Goal: Task Accomplishment & Management: Manage account settings

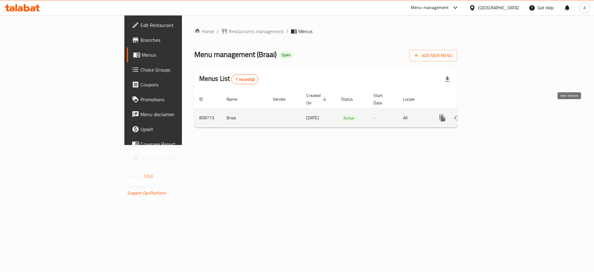
click at [491, 114] on icon "enhanced table" at bounding box center [486, 117] width 7 height 7
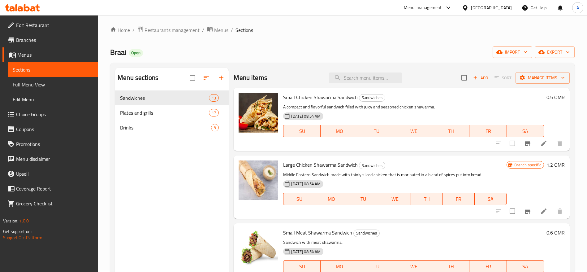
scroll to position [2, 0]
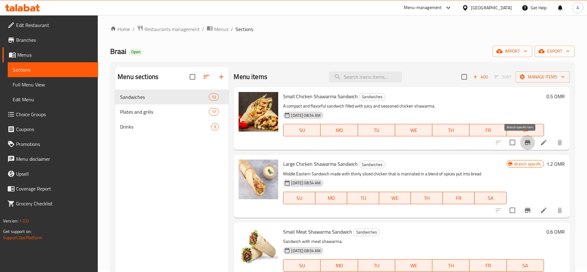
click at [525, 144] on icon "Branch-specific-item" at bounding box center [528, 142] width 6 height 5
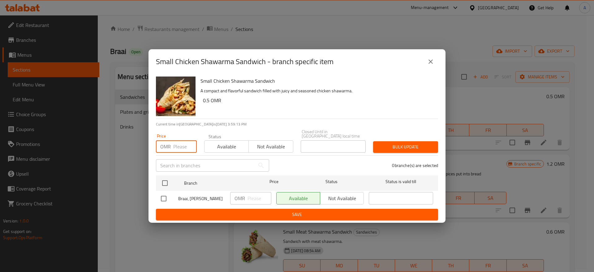
click at [174, 140] on input "number" at bounding box center [185, 146] width 24 height 12
click at [429, 58] on icon "close" at bounding box center [430, 61] width 7 height 7
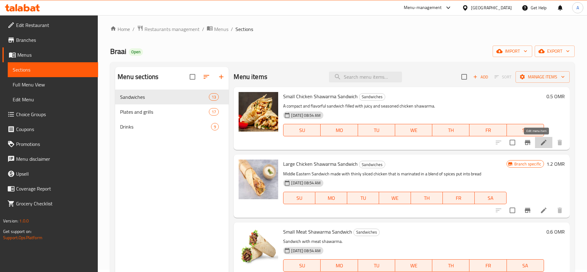
click at [540, 141] on icon at bounding box center [543, 142] width 7 height 7
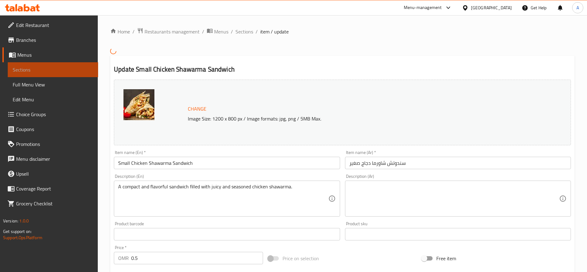
click at [38, 70] on span "Sections" at bounding box center [53, 69] width 80 height 7
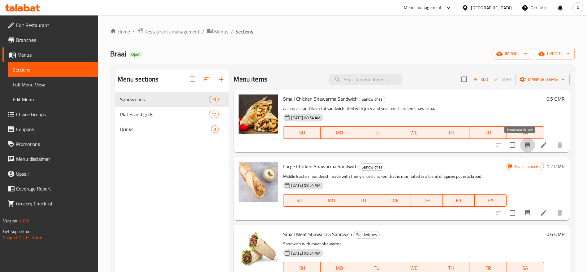
click at [525, 143] on button "Branch-specific-item" at bounding box center [527, 144] width 15 height 15
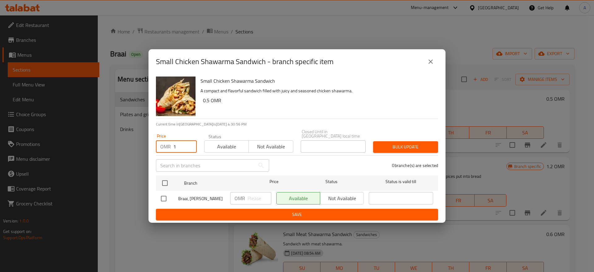
type input "1"
click at [189, 141] on input "1" at bounding box center [185, 146] width 24 height 12
type input "0.5"
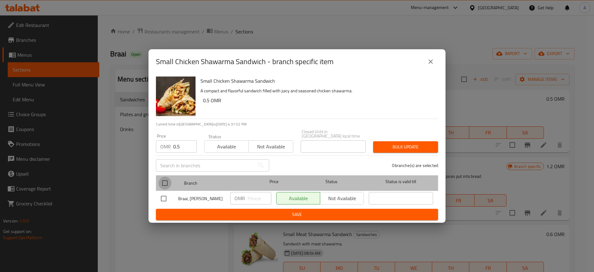
click at [171, 176] on input "checkbox" at bounding box center [164, 182] width 13 height 13
checkbox input "true"
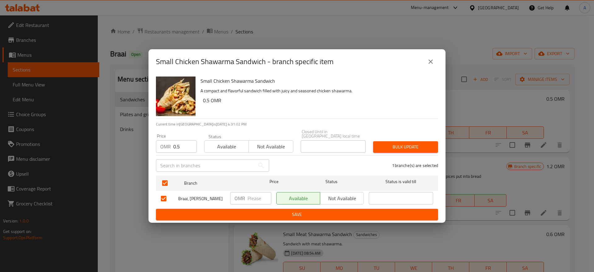
paste input "0.5"
click at [255, 195] on input "0.5" at bounding box center [260, 198] width 24 height 12
type input "0.5"
click at [401, 145] on span "Bulk update" at bounding box center [405, 147] width 55 height 8
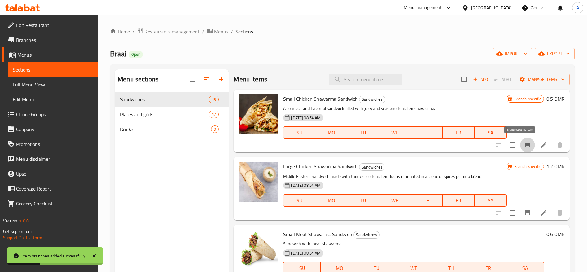
click at [525, 144] on icon "Branch-specific-item" at bounding box center [528, 144] width 6 height 5
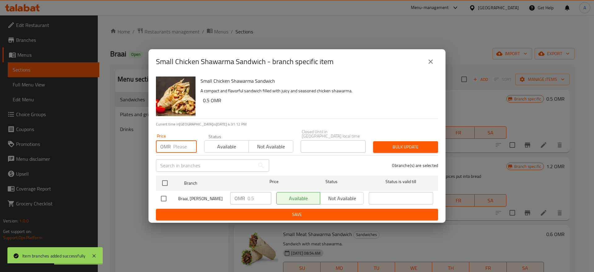
click at [176, 142] on input "number" at bounding box center [185, 146] width 24 height 12
paste input "0.5"
type input "0.5"
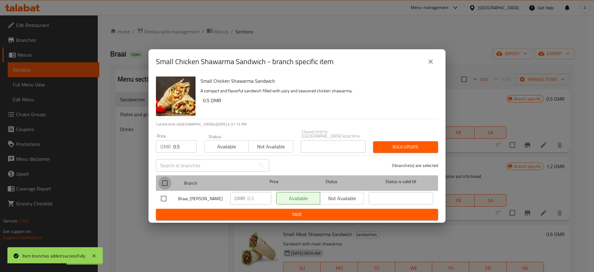
click at [164, 177] on input "checkbox" at bounding box center [164, 182] width 13 height 13
checkbox input "true"
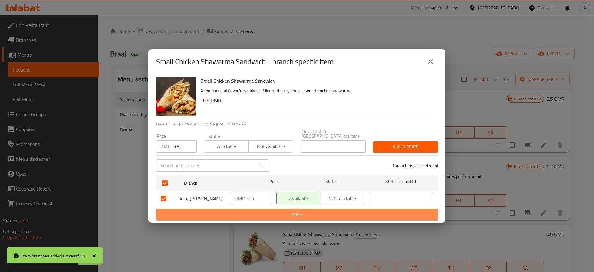
click at [272, 216] on span "Save" at bounding box center [297, 214] width 272 height 8
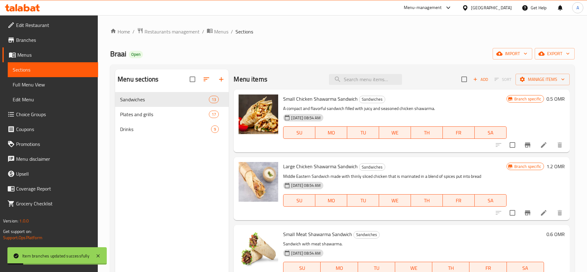
scroll to position [32, 0]
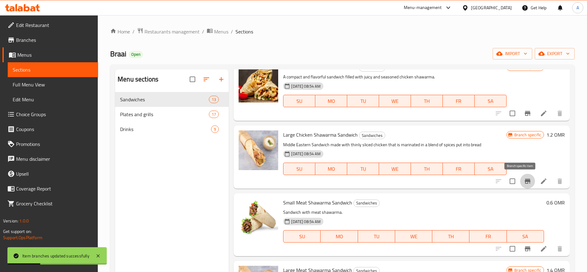
click at [525, 183] on button "Branch-specific-item" at bounding box center [527, 181] width 15 height 15
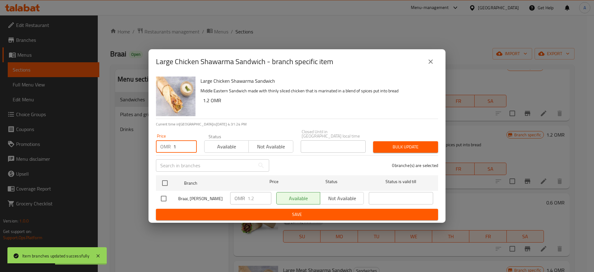
click at [189, 140] on input "1" at bounding box center [185, 146] width 24 height 12
type input "1.2"
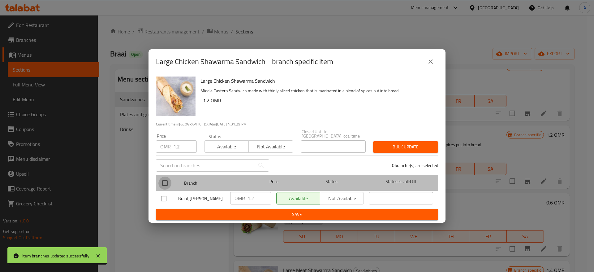
click at [167, 177] on input "checkbox" at bounding box center [164, 182] width 13 height 13
checkbox input "true"
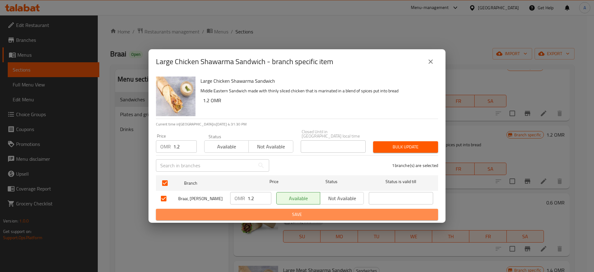
click at [261, 213] on span "Save" at bounding box center [297, 214] width 272 height 8
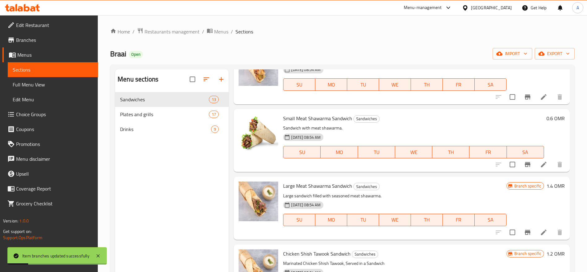
scroll to position [116, 0]
click at [524, 162] on icon "Branch-specific-item" at bounding box center [527, 163] width 7 height 7
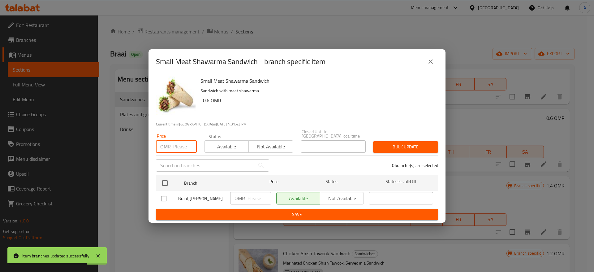
click at [183, 140] on input "number" at bounding box center [185, 146] width 24 height 12
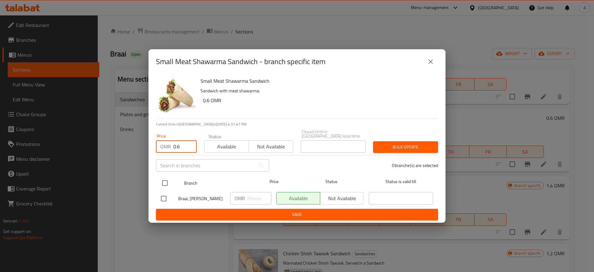
type input "0.6"
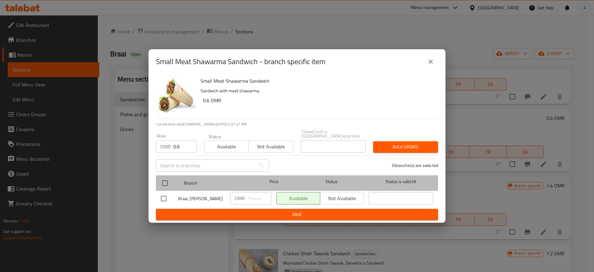
click at [172, 178] on div at bounding box center [169, 183] width 23 height 18
click at [168, 176] on input "checkbox" at bounding box center [164, 182] width 13 height 13
checkbox input "true"
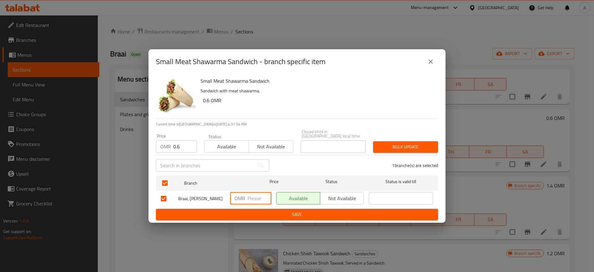
paste input "0.6"
click at [255, 193] on input "0.6" at bounding box center [260, 198] width 24 height 12
type input "0.6"
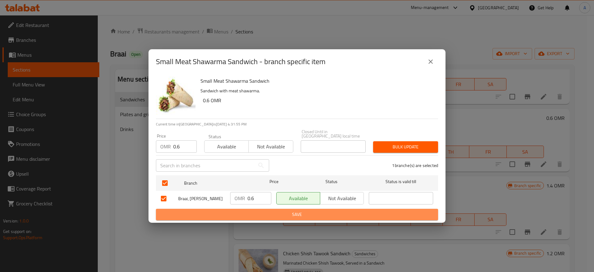
click at [261, 217] on span "Save" at bounding box center [297, 214] width 272 height 8
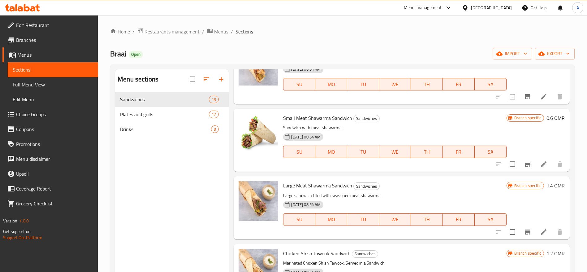
click at [520, 157] on button "Branch-specific-item" at bounding box center [527, 164] width 15 height 15
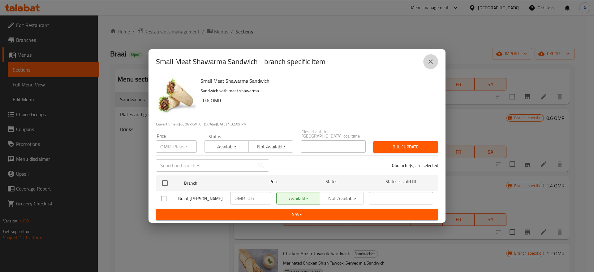
click at [431, 60] on icon "close" at bounding box center [430, 61] width 7 height 7
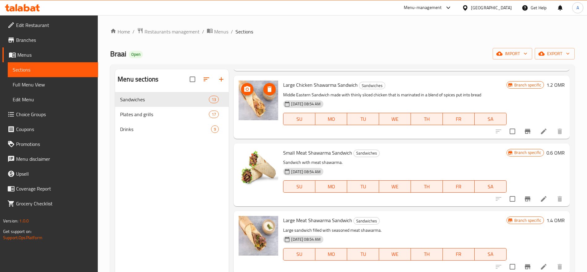
scroll to position [82, 0]
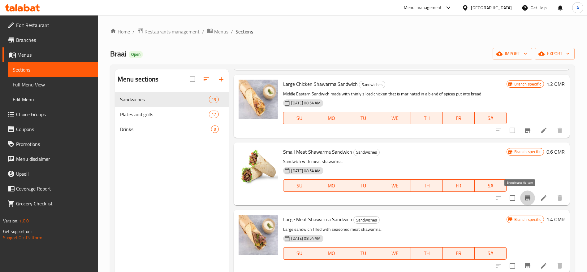
click at [524, 198] on icon "Branch-specific-item" at bounding box center [527, 197] width 7 height 7
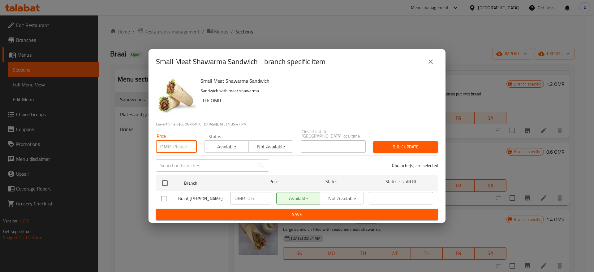
click at [184, 143] on input "number" at bounding box center [185, 146] width 24 height 12
type input "0.6"
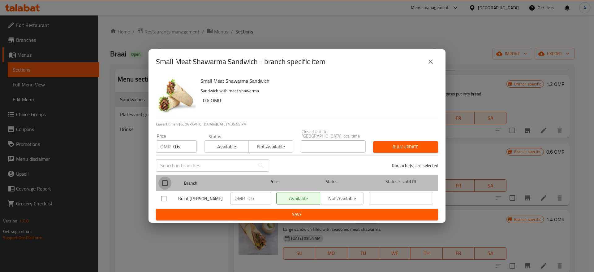
click at [166, 176] on input "checkbox" at bounding box center [164, 182] width 13 height 13
checkbox input "true"
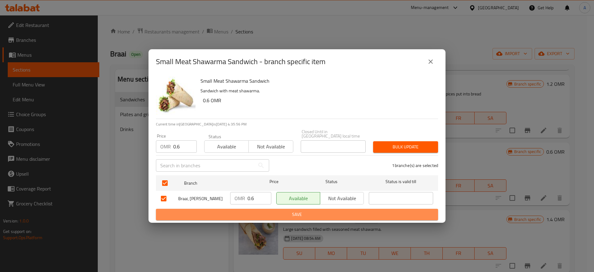
click at [226, 210] on button "Save" at bounding box center [297, 214] width 282 height 11
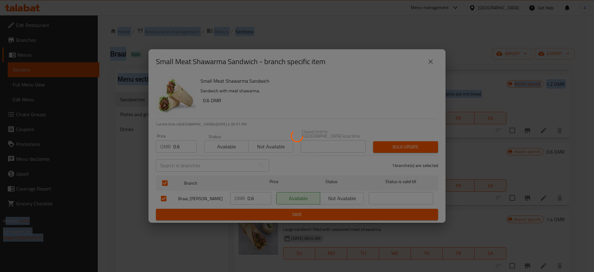
drag, startPoint x: 226, startPoint y: 210, endPoint x: 86, endPoint y: -41, distance: 286.6
click at [86, 0] on html "​ Menu-management [GEOGRAPHIC_DATA] Get Help A Edit Restaurant Branches Menus S…" at bounding box center [297, 136] width 594 height 272
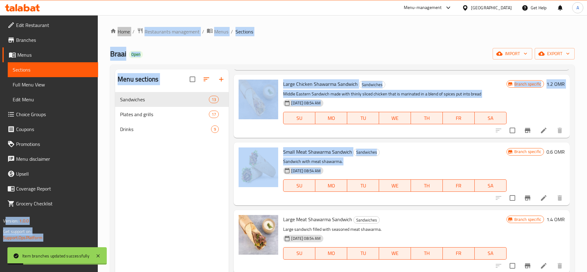
click at [211, 192] on div "Menu sections Sandwiches 13 Plates and grills 17 Drinks 9" at bounding box center [172, 205] width 114 height 272
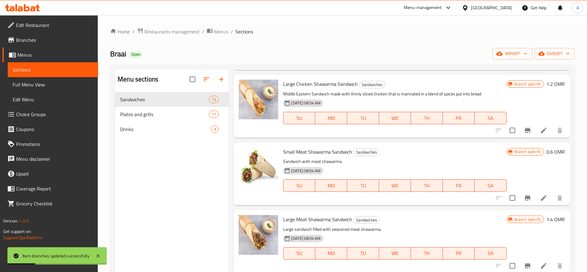
scroll to position [87, 0]
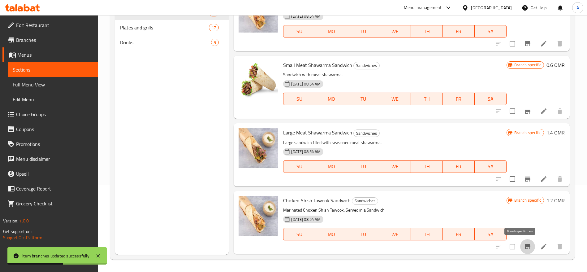
click at [525, 246] on icon "Branch-specific-item" at bounding box center [528, 246] width 6 height 5
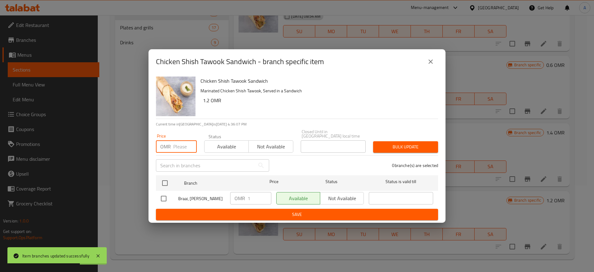
click at [183, 146] on input "number" at bounding box center [185, 146] width 24 height 12
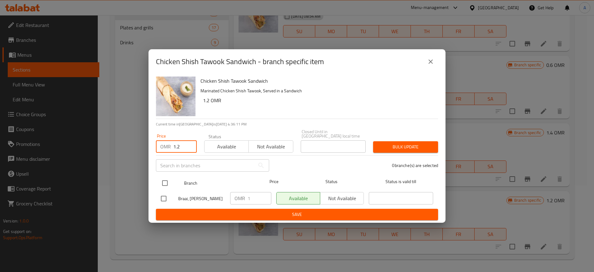
type input "1.2"
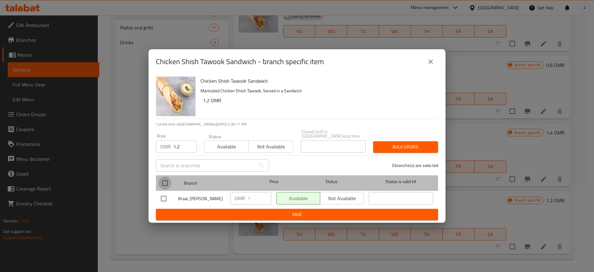
click at [167, 178] on input "checkbox" at bounding box center [164, 182] width 13 height 13
checkbox input "true"
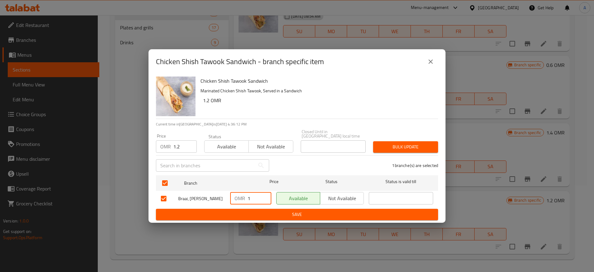
drag, startPoint x: 252, startPoint y: 195, endPoint x: 214, endPoint y: 199, distance: 38.3
click at [214, 199] on div "Braai, Ghubrah Janubiyyah OMR 1 ​ Available Not available ​" at bounding box center [296, 198] width 277 height 18
paste input ".2"
type input "1.2"
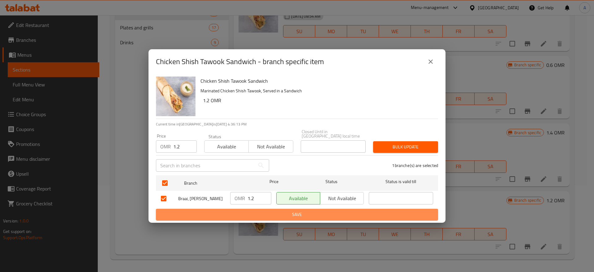
click at [223, 211] on span "Save" at bounding box center [297, 214] width 272 height 8
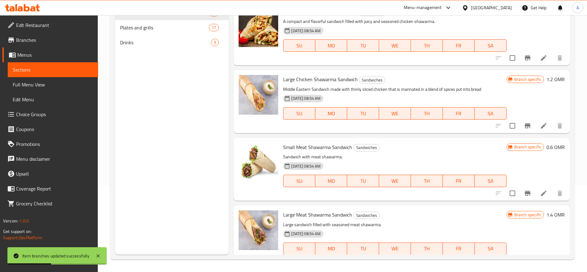
scroll to position [307, 0]
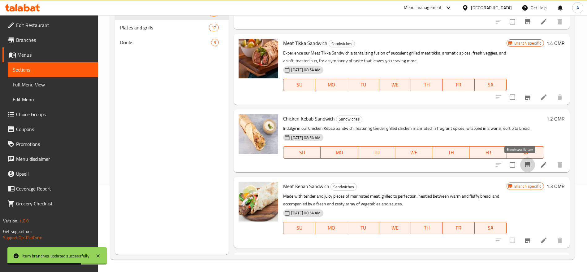
click at [525, 165] on icon "Branch-specific-item" at bounding box center [528, 164] width 6 height 5
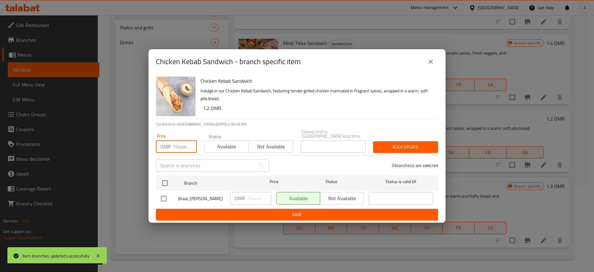
click at [182, 145] on input "number" at bounding box center [185, 146] width 24 height 12
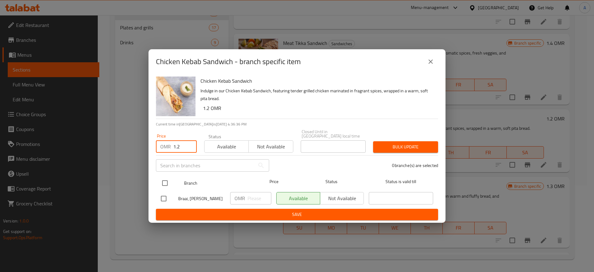
type input "1.2"
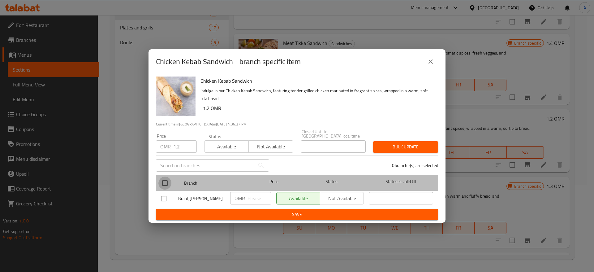
click at [170, 176] on input "checkbox" at bounding box center [164, 182] width 13 height 13
checkbox input "true"
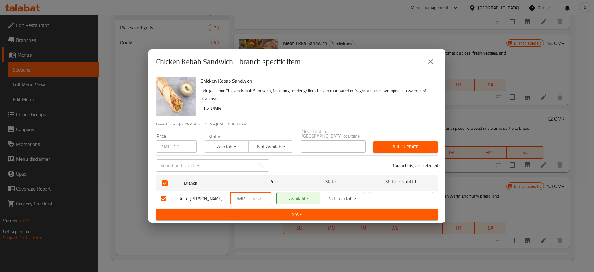
paste input "1.2"
click at [249, 192] on input "1.2" at bounding box center [260, 198] width 24 height 12
type input "1.2"
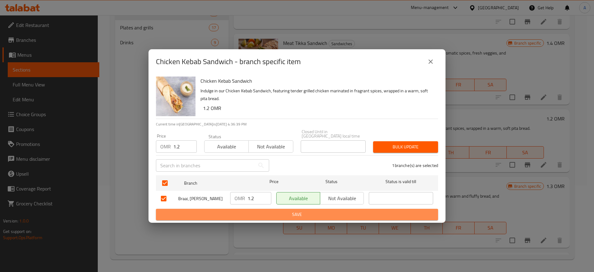
click at [268, 214] on span "Save" at bounding box center [297, 214] width 272 height 8
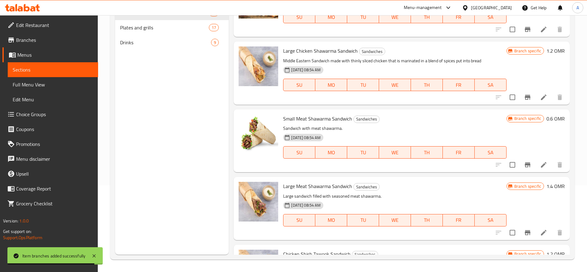
scroll to position [382, 0]
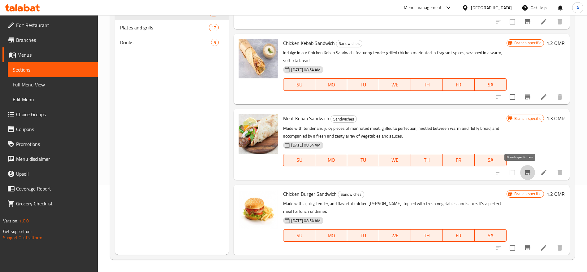
click at [526, 169] on button "Branch-specific-item" at bounding box center [527, 172] width 15 height 15
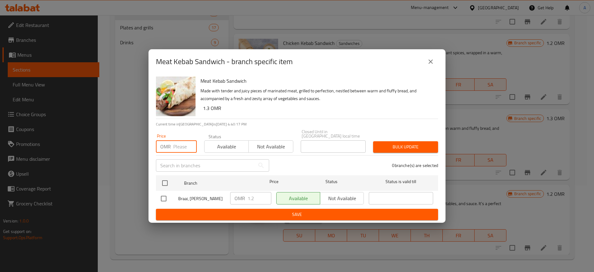
click at [184, 144] on input "number" at bounding box center [185, 146] width 24 height 12
type input "1.3"
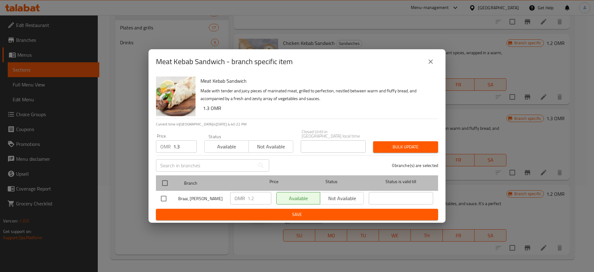
click at [173, 174] on div at bounding box center [169, 183] width 23 height 18
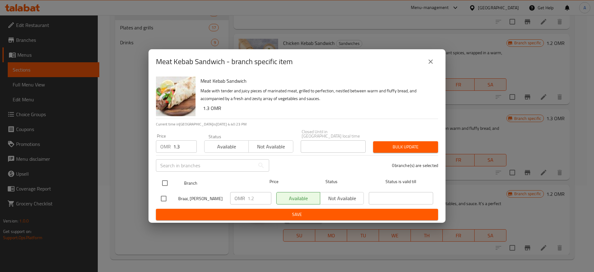
click at [167, 179] on input "checkbox" at bounding box center [164, 182] width 13 height 13
checkbox input "true"
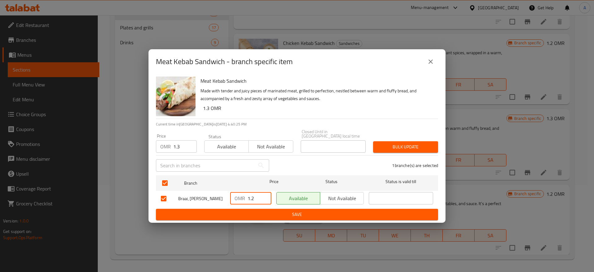
paste input "3"
drag, startPoint x: 259, startPoint y: 193, endPoint x: 219, endPoint y: 193, distance: 40.2
click at [219, 193] on div "Braai, Ghubrah Janubiyyah OMR 1.2 ​ Available Not available ​" at bounding box center [296, 198] width 277 height 18
type input "1.3"
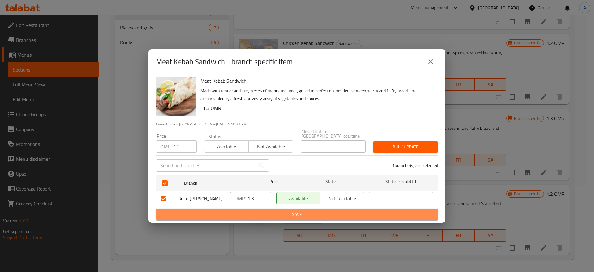
click at [242, 215] on span "Save" at bounding box center [297, 214] width 272 height 8
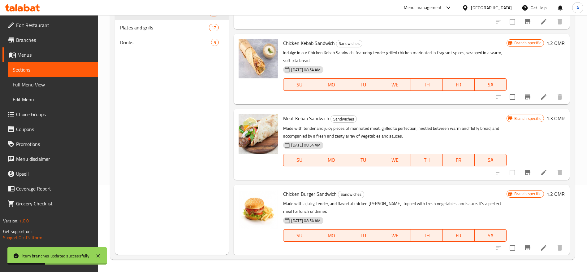
scroll to position [543, 0]
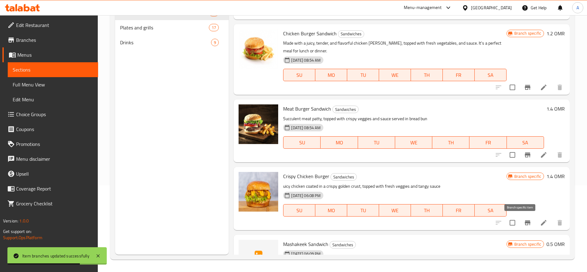
click at [525, 221] on icon "Branch-specific-item" at bounding box center [528, 222] width 6 height 5
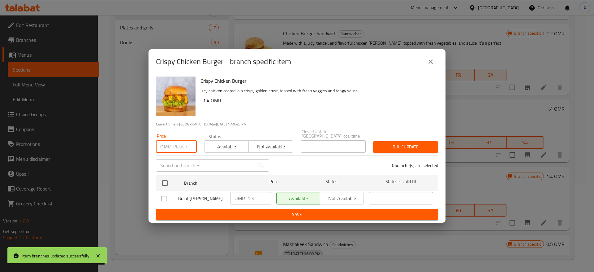
click at [182, 144] on input "number" at bounding box center [185, 146] width 24 height 12
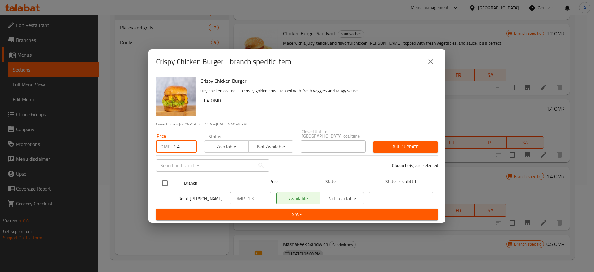
type input "1.4"
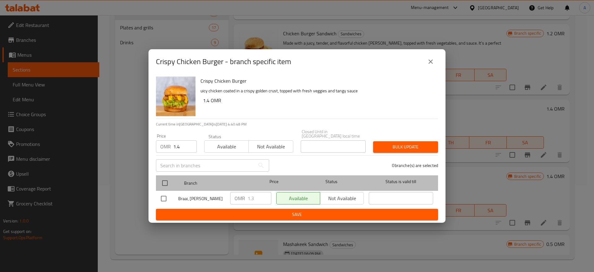
click at [184, 179] on span "Branch" at bounding box center [216, 183] width 64 height 8
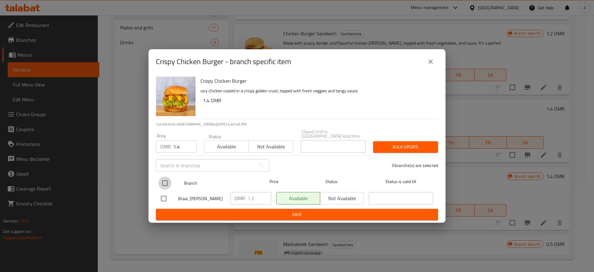
click at [166, 179] on input "checkbox" at bounding box center [164, 182] width 13 height 13
checkbox input "true"
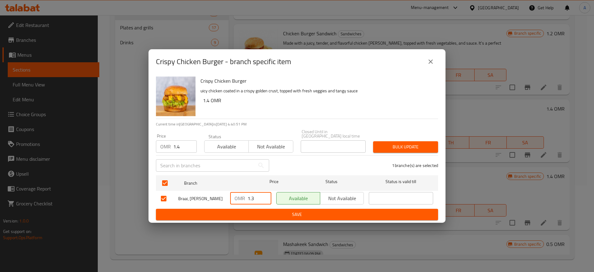
drag, startPoint x: 260, startPoint y: 195, endPoint x: 190, endPoint y: 192, distance: 70.0
click at [190, 192] on div "Braai, Ghubrah Janubiyyah OMR 1.3 ​ Available Not available ​" at bounding box center [296, 198] width 277 height 18
paste input "4"
type input "1.4"
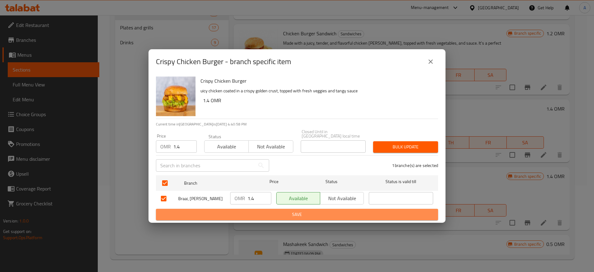
click at [200, 213] on span "Save" at bounding box center [297, 214] width 272 height 8
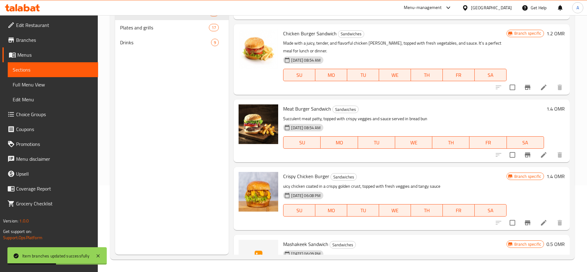
scroll to position [652, 0]
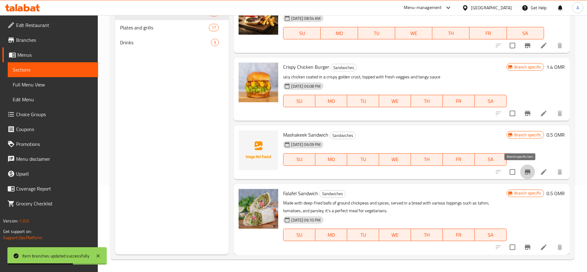
click at [524, 174] on icon "Branch-specific-item" at bounding box center [527, 171] width 7 height 7
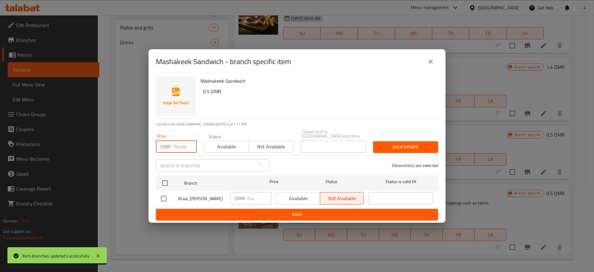
click at [187, 142] on input "number" at bounding box center [185, 146] width 24 height 12
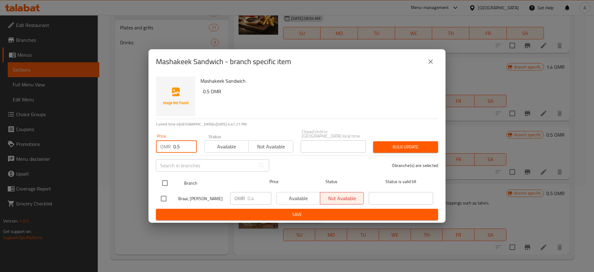
type input "0.5"
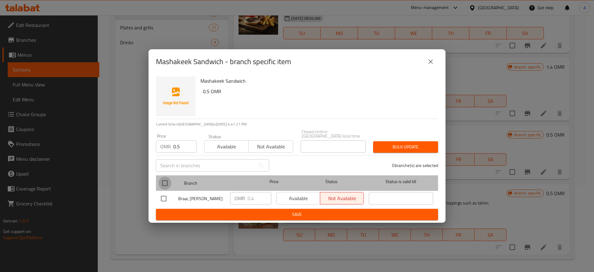
click at [165, 177] on input "checkbox" at bounding box center [164, 182] width 13 height 13
checkbox input "true"
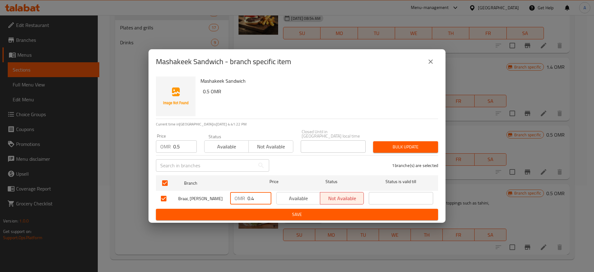
drag, startPoint x: 258, startPoint y: 194, endPoint x: 223, endPoint y: 192, distance: 35.4
click at [223, 192] on div "Braai, [PERSON_NAME] OMR 0.4 ​ Available Not available ​" at bounding box center [296, 198] width 277 height 18
paste input "5"
type input "0.5"
click at [245, 211] on span "Save" at bounding box center [297, 214] width 272 height 8
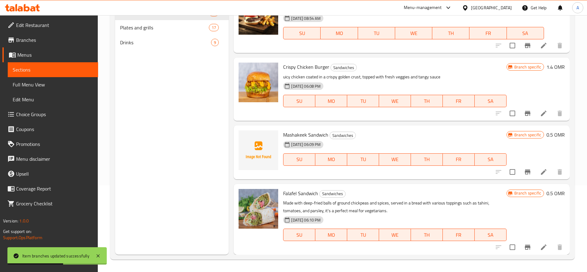
click at [546, 194] on h6 "0.5 OMR" at bounding box center [555, 193] width 18 height 9
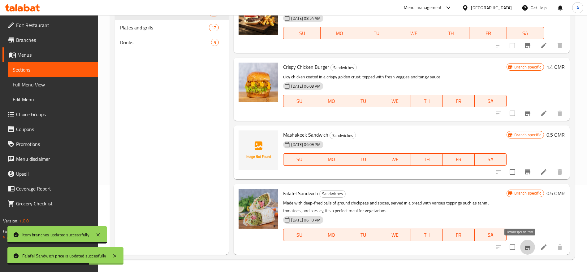
click at [520, 249] on button "Branch-specific-item" at bounding box center [527, 246] width 15 height 15
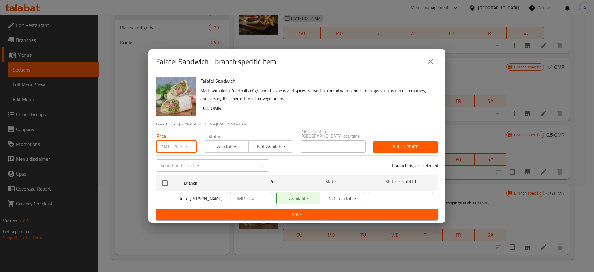
click at [174, 145] on input "number" at bounding box center [185, 146] width 24 height 12
type input "0.5"
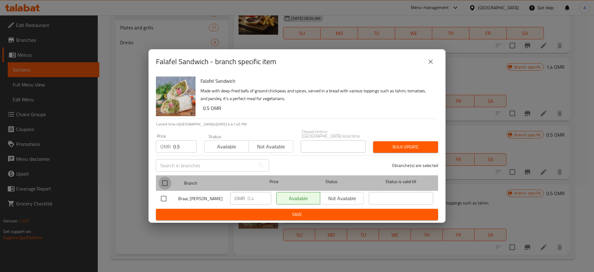
click at [164, 176] on input "checkbox" at bounding box center [164, 182] width 13 height 13
checkbox input "true"
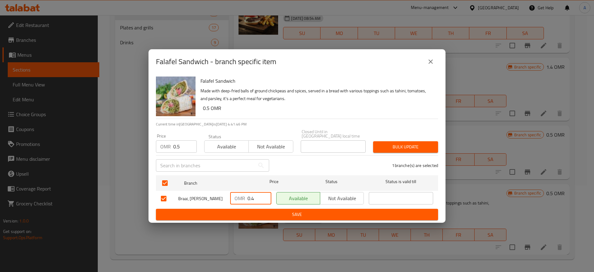
drag, startPoint x: 259, startPoint y: 195, endPoint x: 229, endPoint y: 194, distance: 30.3
click at [229, 194] on div "OMR 0.4 ​" at bounding box center [251, 198] width 46 height 18
paste input "5"
type input "0.5"
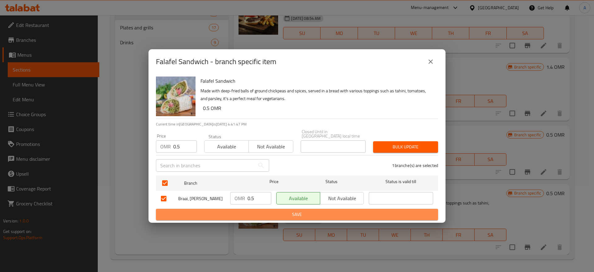
click at [250, 217] on span "Save" at bounding box center [297, 214] width 272 height 8
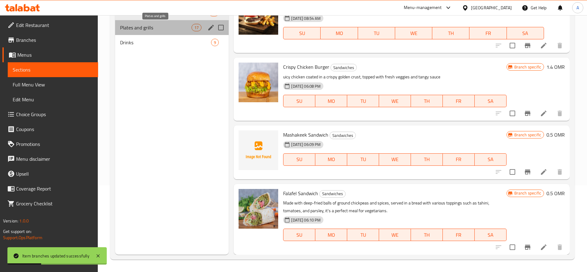
click at [154, 25] on span "Plates and grills" at bounding box center [155, 27] width 71 height 7
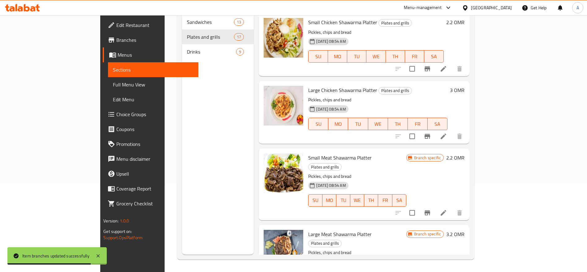
scroll to position [75, 0]
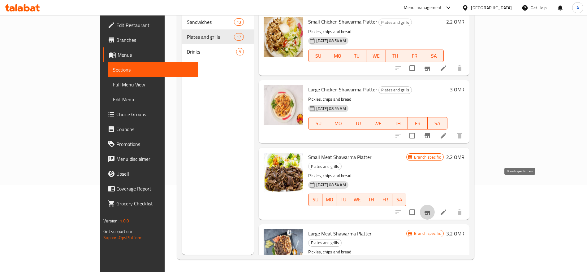
click at [430, 209] on icon "Branch-specific-item" at bounding box center [428, 211] width 6 height 5
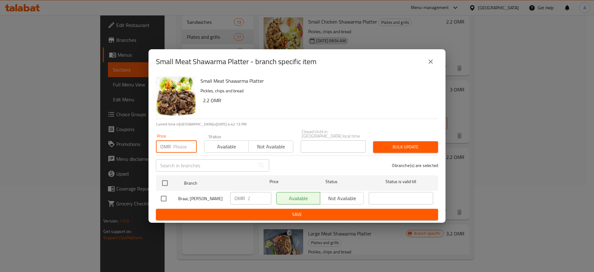
click at [178, 140] on input "number" at bounding box center [185, 146] width 24 height 12
type input "2.2"
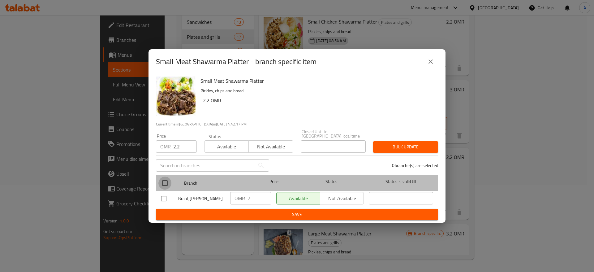
click at [165, 179] on input "checkbox" at bounding box center [164, 182] width 13 height 13
checkbox input "true"
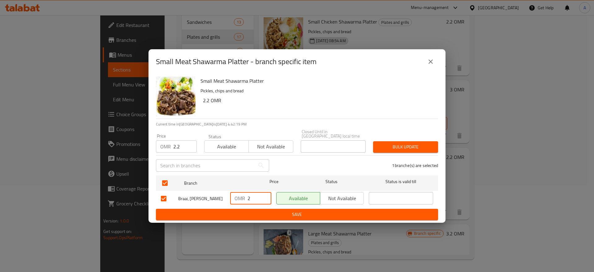
drag, startPoint x: 256, startPoint y: 193, endPoint x: 201, endPoint y: 193, distance: 55.4
click at [201, 193] on div "Braai, Ghubrah Janubiyyah OMR 2 ​ Available Not available ​" at bounding box center [296, 198] width 277 height 18
paste input ".2"
type input "2.2"
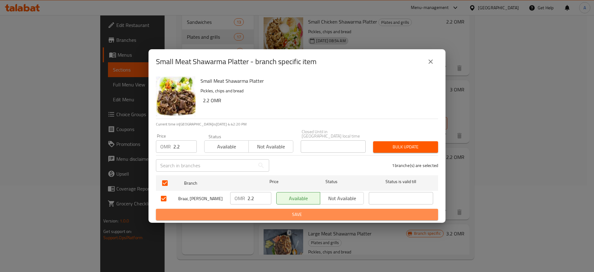
click at [239, 214] on span "Save" at bounding box center [297, 214] width 272 height 8
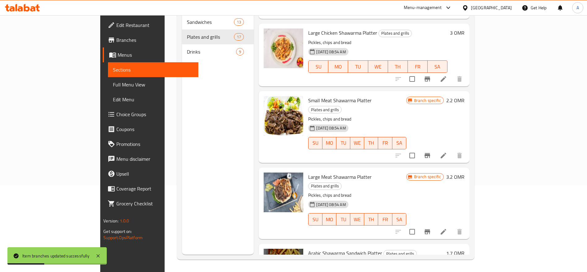
scroll to position [132, 0]
click at [430, 229] on icon "Branch-specific-item" at bounding box center [428, 231] width 6 height 5
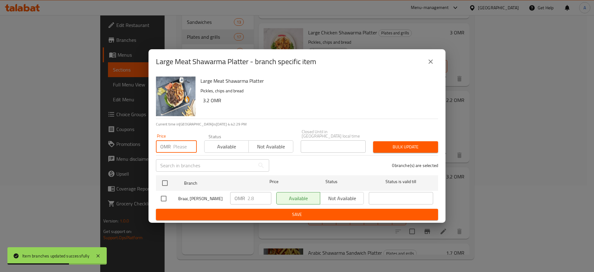
click at [183, 143] on input "number" at bounding box center [185, 146] width 24 height 12
type input "3.2"
click at [169, 179] on input "checkbox" at bounding box center [164, 182] width 13 height 13
checkbox input "true"
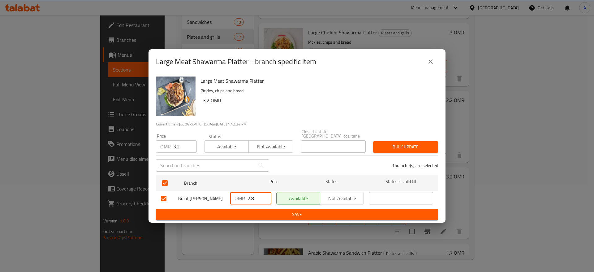
drag, startPoint x: 260, startPoint y: 193, endPoint x: 219, endPoint y: 189, distance: 41.1
click at [219, 189] on div "Braai, [PERSON_NAME] OMR 2.8 ​ Available Not available ​" at bounding box center [296, 198] width 277 height 18
paste input "3.2"
type input "3.2"
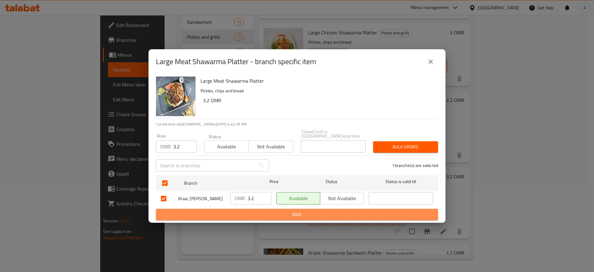
click at [249, 211] on span "Save" at bounding box center [297, 214] width 272 height 8
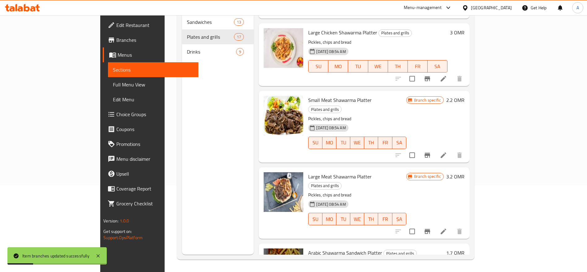
click at [182, 183] on div "Menu sections Sandwiches 13 Plates and grills 17 Drinks 9" at bounding box center [218, 119] width 72 height 272
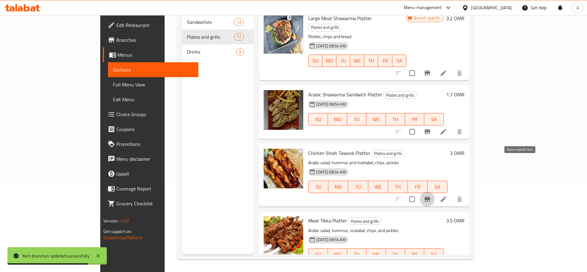
click at [435, 192] on button "Branch-specific-item" at bounding box center [427, 199] width 15 height 15
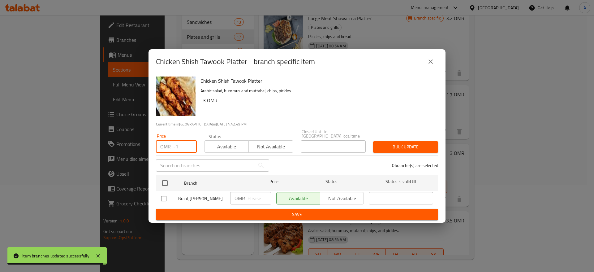
click at [189, 143] on input "-1" at bounding box center [185, 146] width 24 height 12
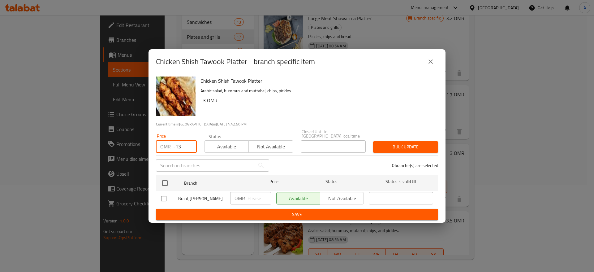
type input "-1"
type input "3"
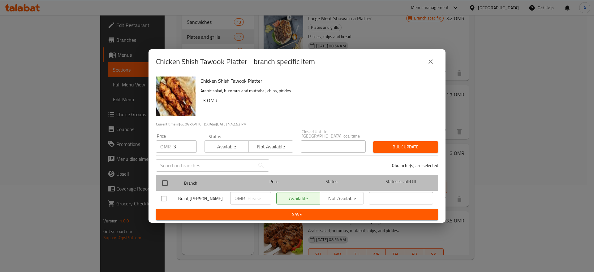
click at [195, 179] on span "Branch" at bounding box center [216, 183] width 64 height 8
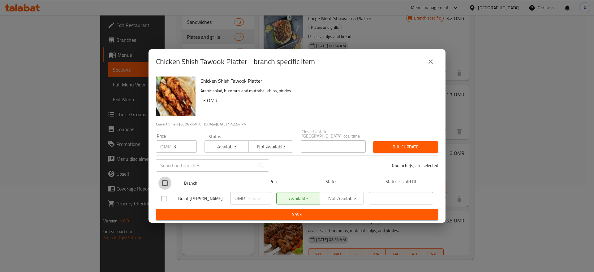
click at [162, 181] on input "checkbox" at bounding box center [164, 182] width 13 height 13
checkbox input "true"
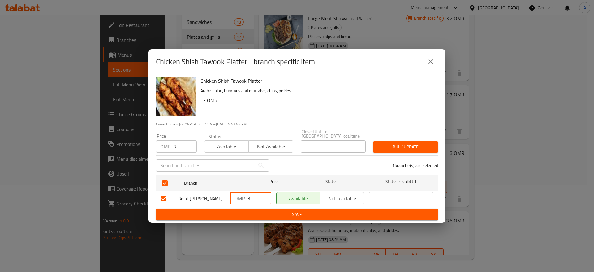
click at [258, 196] on input "3" at bounding box center [260, 198] width 24 height 12
type input "3"
click at [282, 217] on span "Save" at bounding box center [297, 214] width 272 height 8
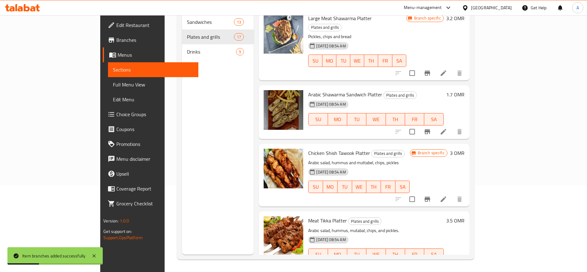
scroll to position [874, 0]
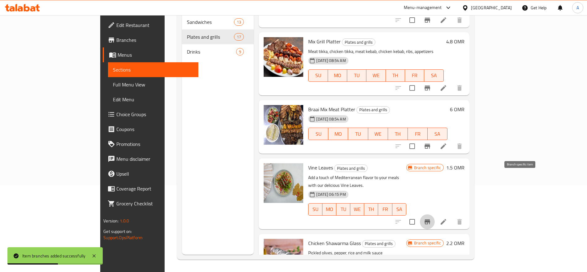
click at [431, 218] on icon "Branch-specific-item" at bounding box center [427, 221] width 7 height 7
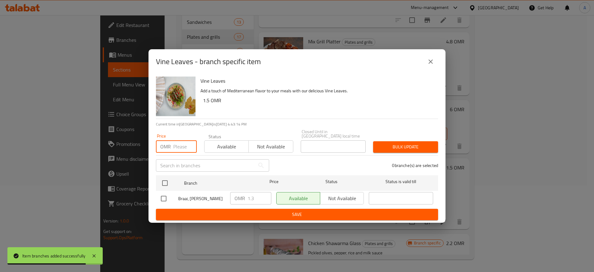
click at [181, 142] on input "number" at bounding box center [185, 146] width 24 height 12
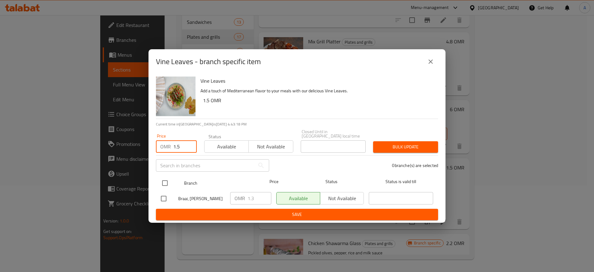
type input "1.5"
click at [178, 176] on div at bounding box center [169, 183] width 23 height 18
click at [165, 178] on input "checkbox" at bounding box center [164, 182] width 13 height 13
checkbox input "true"
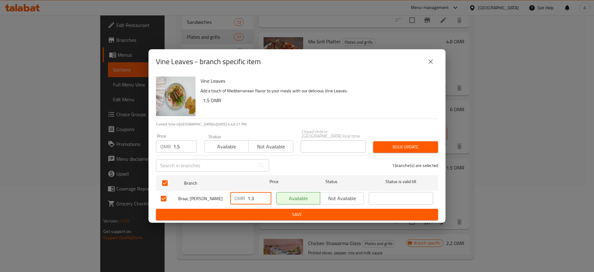
drag, startPoint x: 257, startPoint y: 194, endPoint x: 213, endPoint y: 189, distance: 44.5
click at [213, 189] on div "Braai, Ghubrah Janubiyyah OMR 1.3 ​ Available Not available ​" at bounding box center [296, 198] width 277 height 18
paste input "5"
type input "1.5"
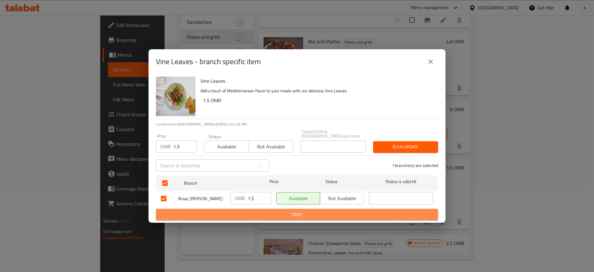
click at [271, 215] on span "Save" at bounding box center [297, 214] width 272 height 8
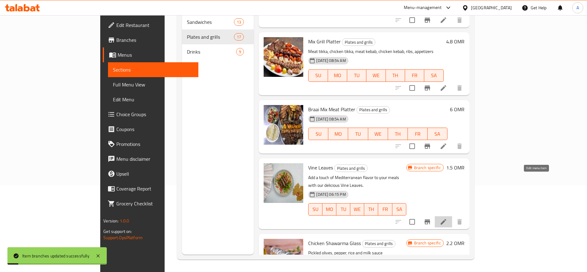
click at [447, 218] on icon at bounding box center [443, 221] width 7 height 7
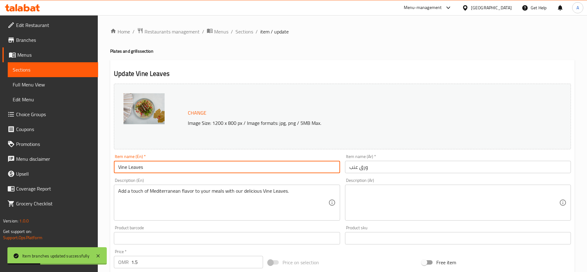
click at [120, 167] on input "Vine Leaves" at bounding box center [227, 167] width 226 height 12
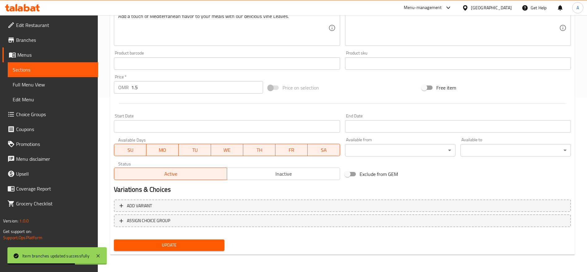
type input "Grapes Leaves"
drag, startPoint x: 217, startPoint y: 253, endPoint x: 216, endPoint y: 248, distance: 5.3
click at [216, 248] on div "Update" at bounding box center [168, 245] width 115 height 16
click at [216, 248] on span "Update" at bounding box center [169, 245] width 101 height 8
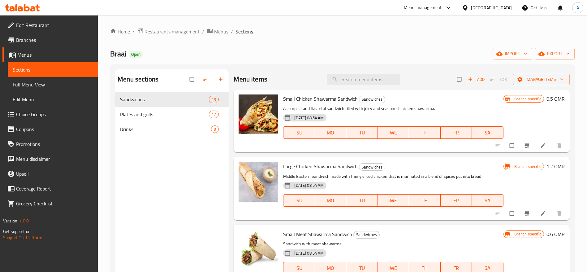
click at [157, 33] on span "Restaurants management" at bounding box center [171, 31] width 55 height 7
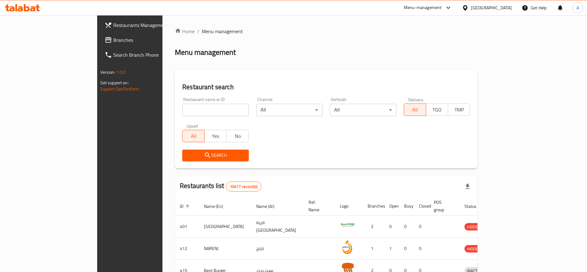
click at [97, 42] on div "Restaurants Management Branches Search Branch Phone Version: 1.0.0 Get support …" at bounding box center [293, 231] width 393 height 433
click at [113, 42] on span "Branches" at bounding box center [151, 39] width 77 height 7
